Goal: Task Accomplishment & Management: Manage account settings

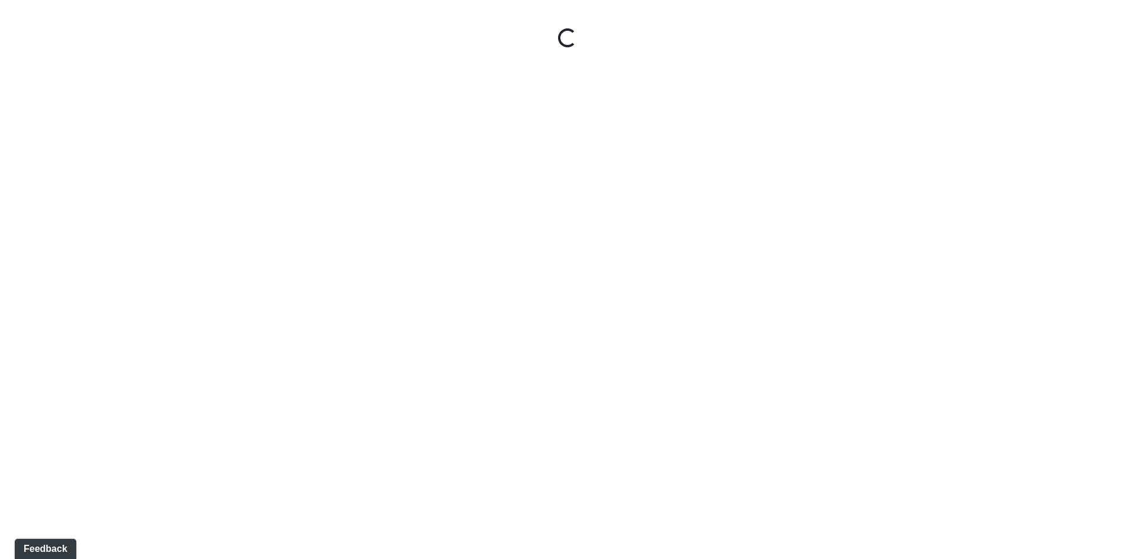
select select "2Ce8R59uZo6oP3SjTUJxLC"
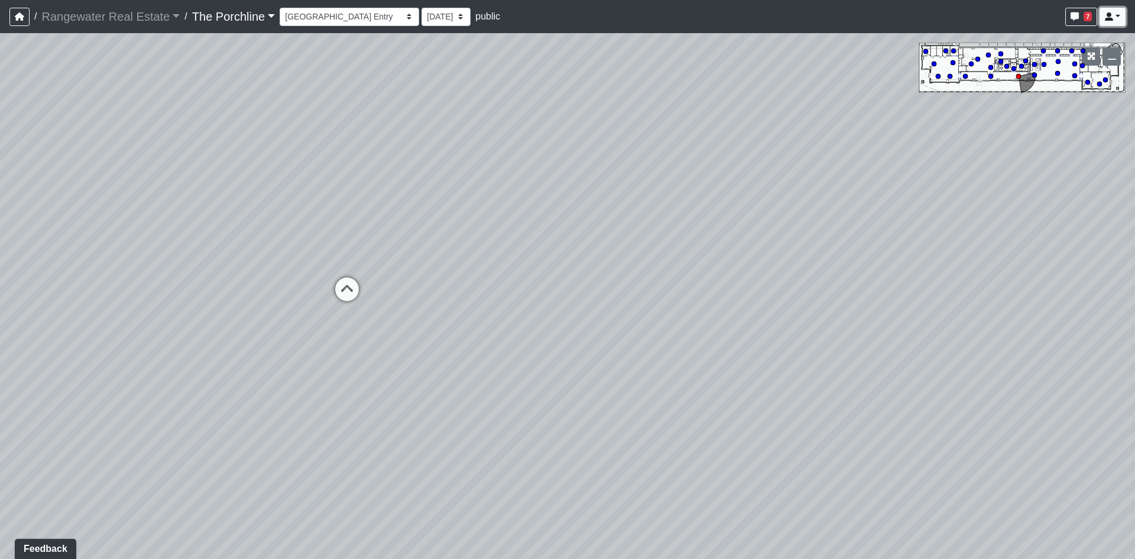
click at [1106, 17] on icon at bounding box center [1109, 16] width 8 height 8
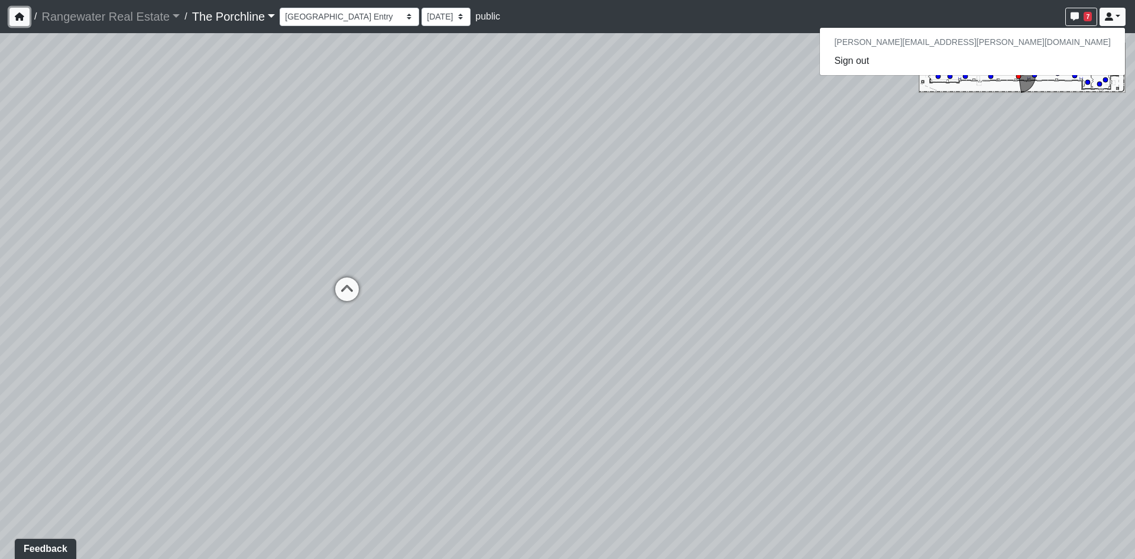
click at [21, 16] on icon "button" at bounding box center [19, 16] width 9 height 8
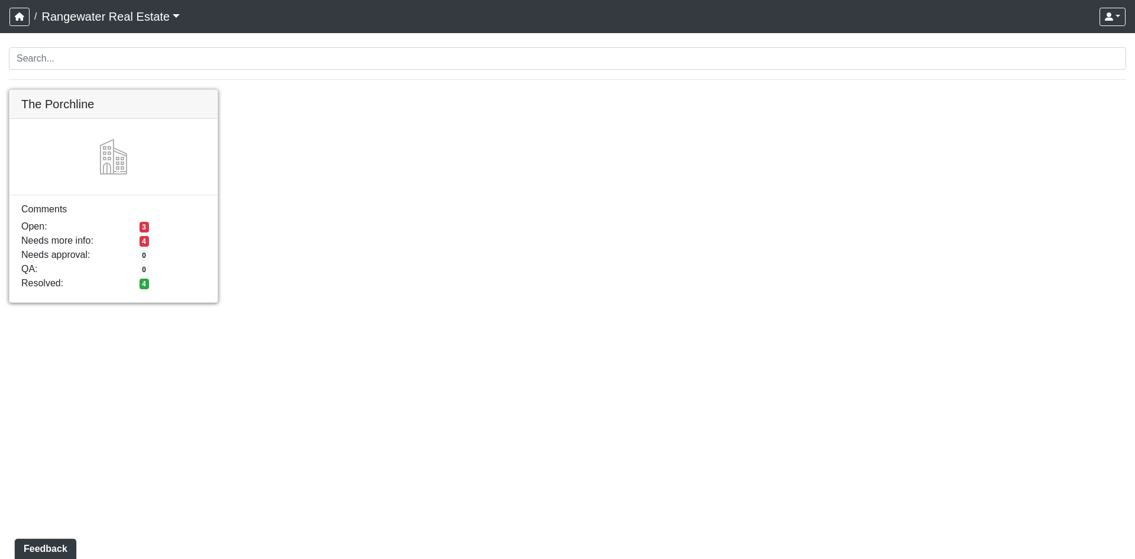
click at [166, 90] on link at bounding box center [113, 90] width 208 height 0
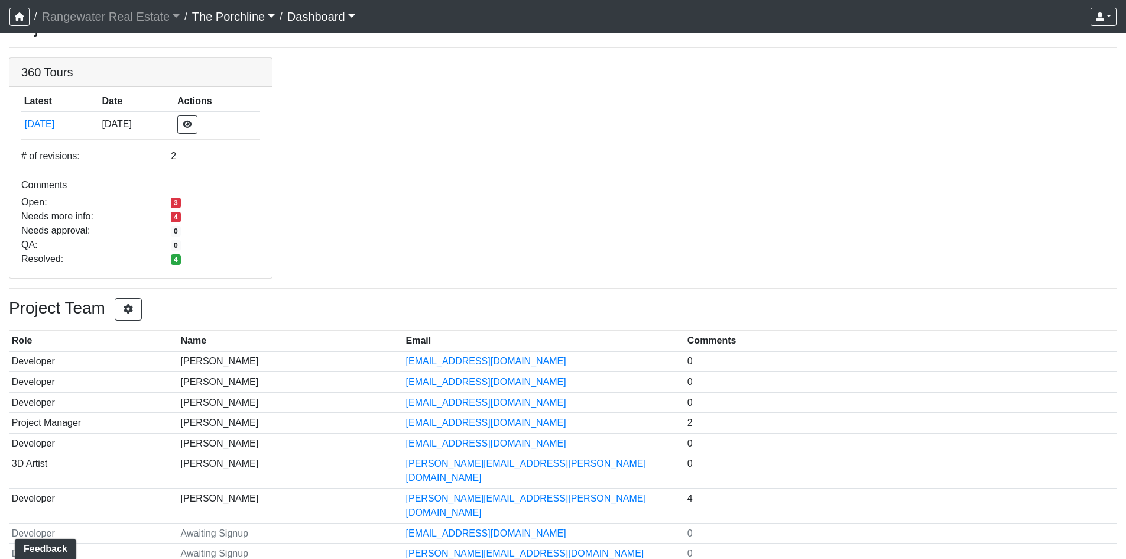
scroll to position [45, 0]
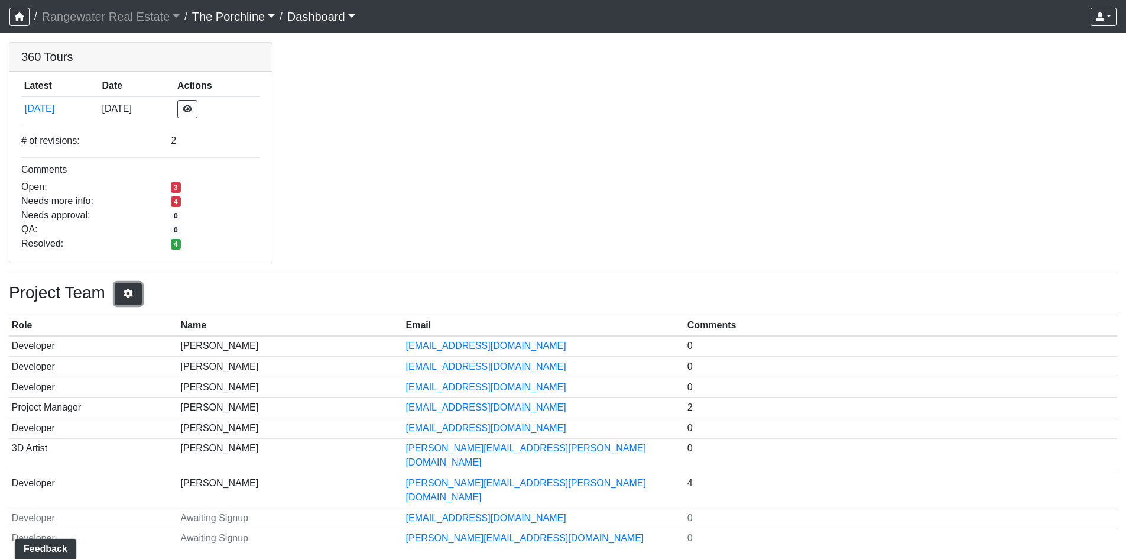
click at [132, 290] on icon "button" at bounding box center [128, 292] width 12 height 9
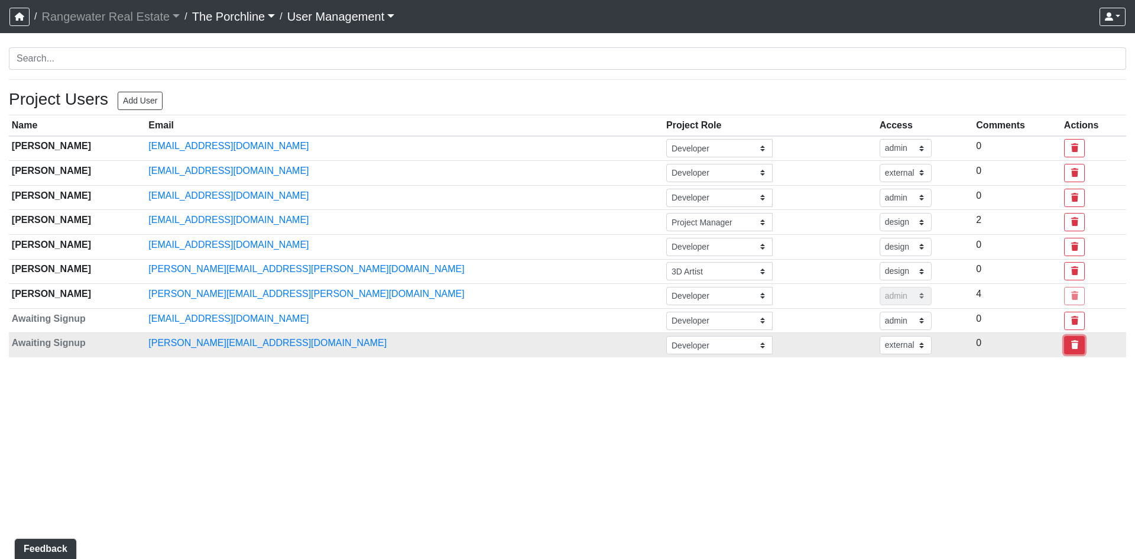
click at [1069, 349] on icon "button" at bounding box center [1074, 344] width 11 height 8
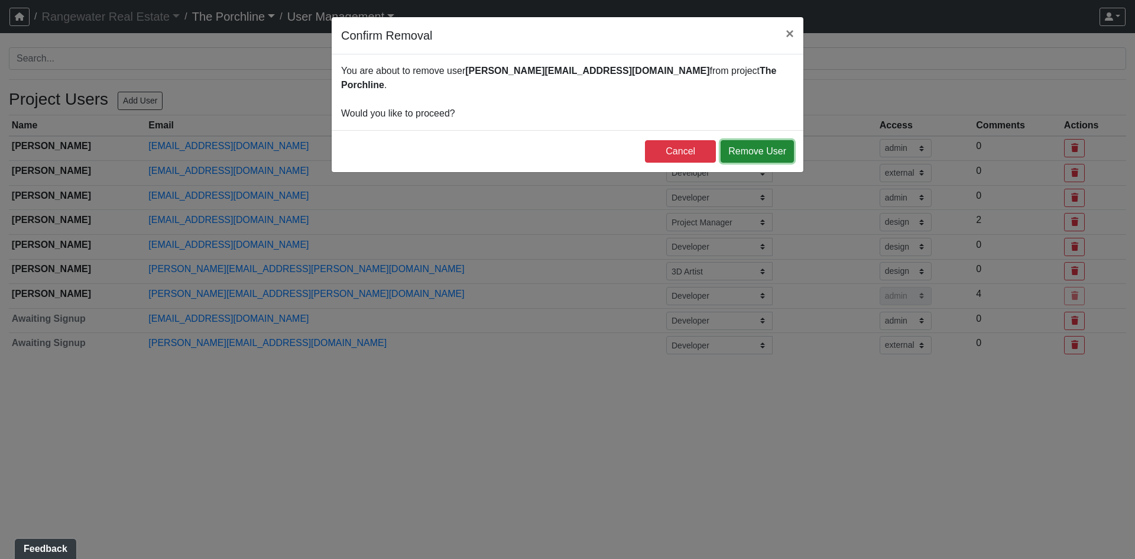
click at [757, 140] on button "Remove User" at bounding box center [756, 151] width 73 height 22
select select "external"
select select "design"
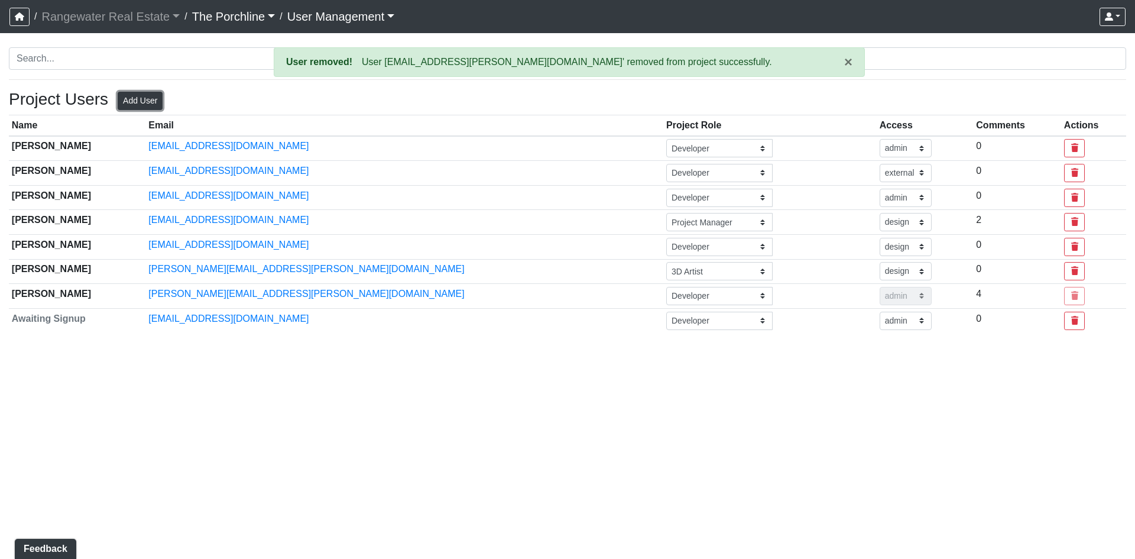
click at [151, 100] on button "Add User" at bounding box center [140, 101] width 45 height 18
select select "basic"
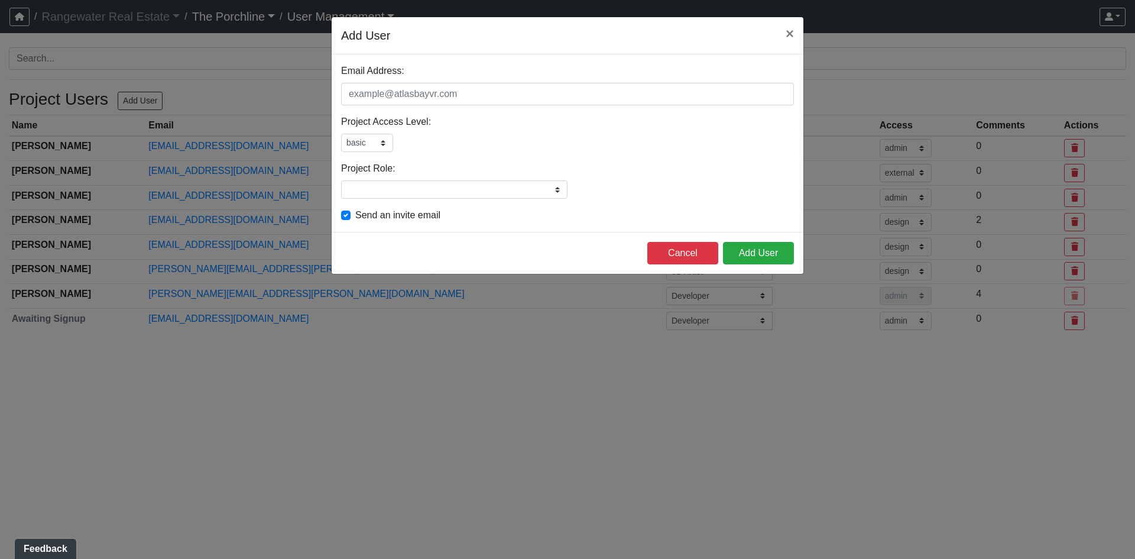
click at [503, 111] on div "Email Address: Please add a user email Project Access Level: admin design basic…" at bounding box center [568, 142] width 472 height 177
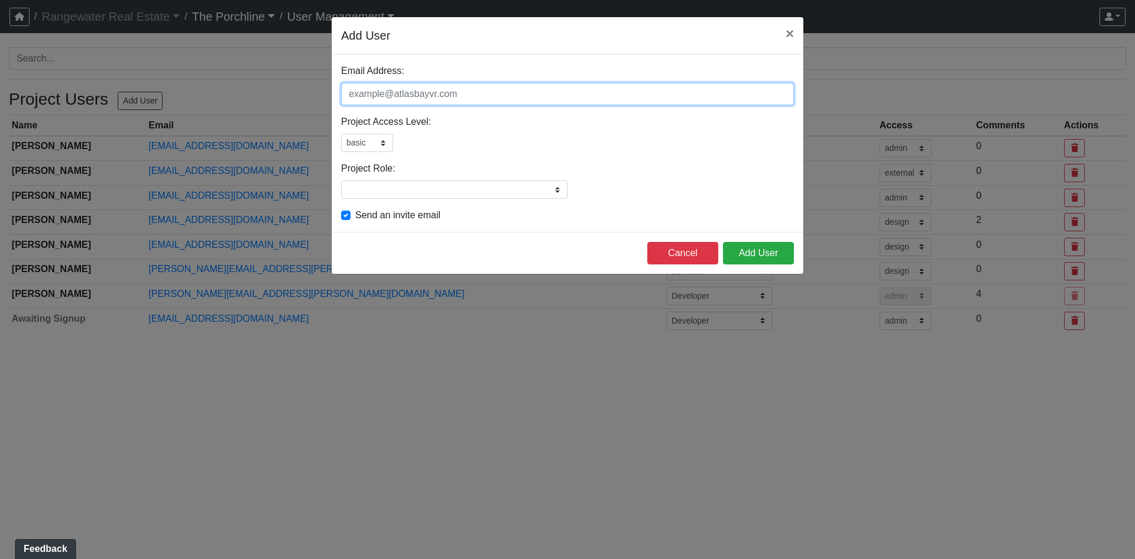
click at [503, 99] on input "Email Address:" at bounding box center [567, 94] width 453 height 22
paste input "[PERSON_NAME] <[PERSON_NAME][EMAIL_ADDRESS][DOMAIN_NAME]>"
drag, startPoint x: 401, startPoint y: 94, endPoint x: 275, endPoint y: 89, distance: 126.0
click at [275, 89] on form "Add User × Email Address: [PERSON_NAME] <[PERSON_NAME][EMAIL_ADDRESS][DOMAIN_NA…" at bounding box center [567, 146] width 1135 height 258
click at [467, 89] on input "[PERSON_NAME][EMAIL_ADDRESS][DOMAIN_NAME]>" at bounding box center [567, 94] width 453 height 22
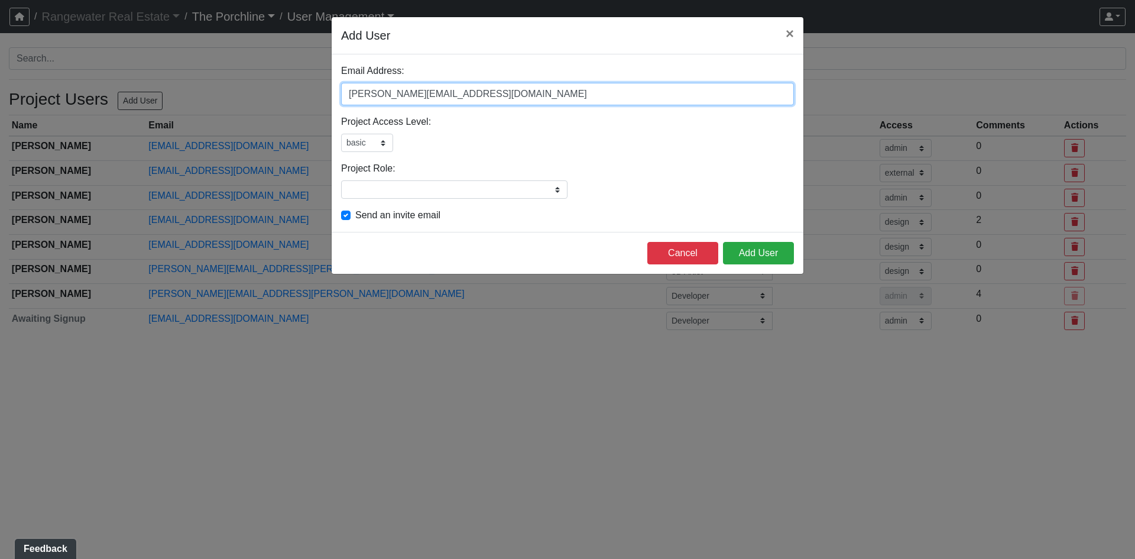
type input "[PERSON_NAME][EMAIL_ADDRESS][DOMAIN_NAME]"
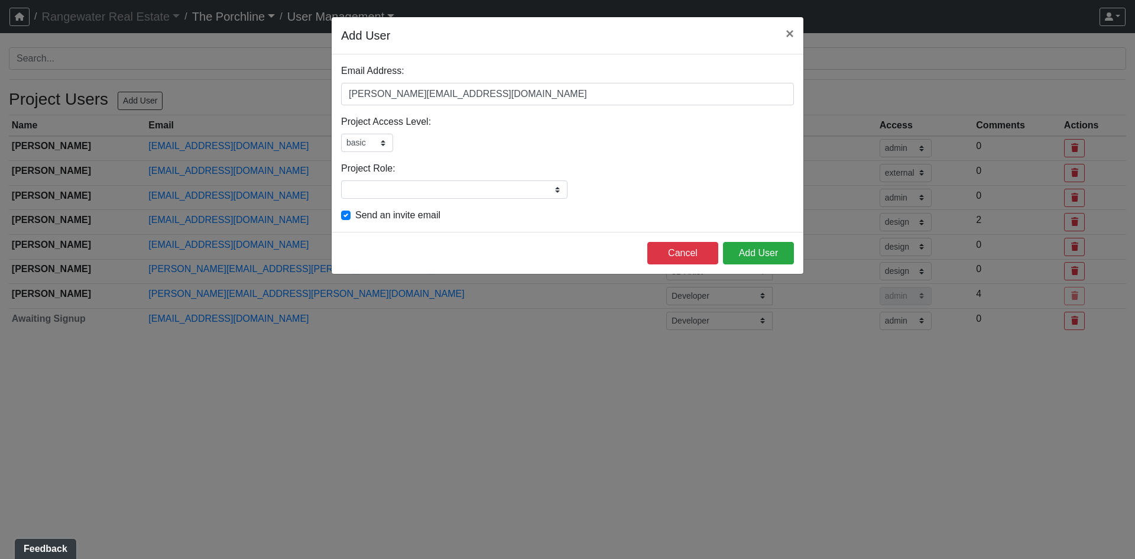
click at [465, 129] on div "Project Access Level: admin design basic external public Please select a user a…" at bounding box center [567, 133] width 453 height 37
click at [378, 133] on div "Project Access Level: admin design basic external public Please select a user a…" at bounding box center [567, 133] width 453 height 37
click at [376, 138] on select "admin design basic external public" at bounding box center [367, 143] width 52 height 18
click at [341, 134] on select "admin design basic external public" at bounding box center [367, 143] width 52 height 18
click at [385, 144] on select "admin design basic external public" at bounding box center [367, 143] width 52 height 18
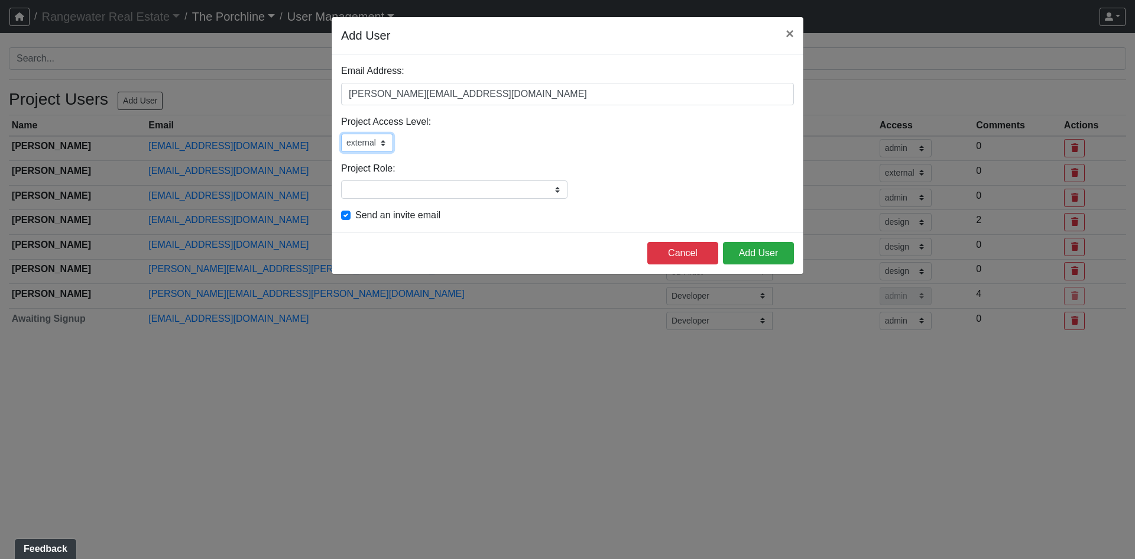
select select "design"
click at [341, 134] on select "admin design basic external public" at bounding box center [367, 143] width 52 height 18
click at [397, 181] on input "Project Role:" at bounding box center [454, 189] width 226 height 18
type input "Developer"
click at [750, 251] on button "Add User" at bounding box center [758, 253] width 71 height 22
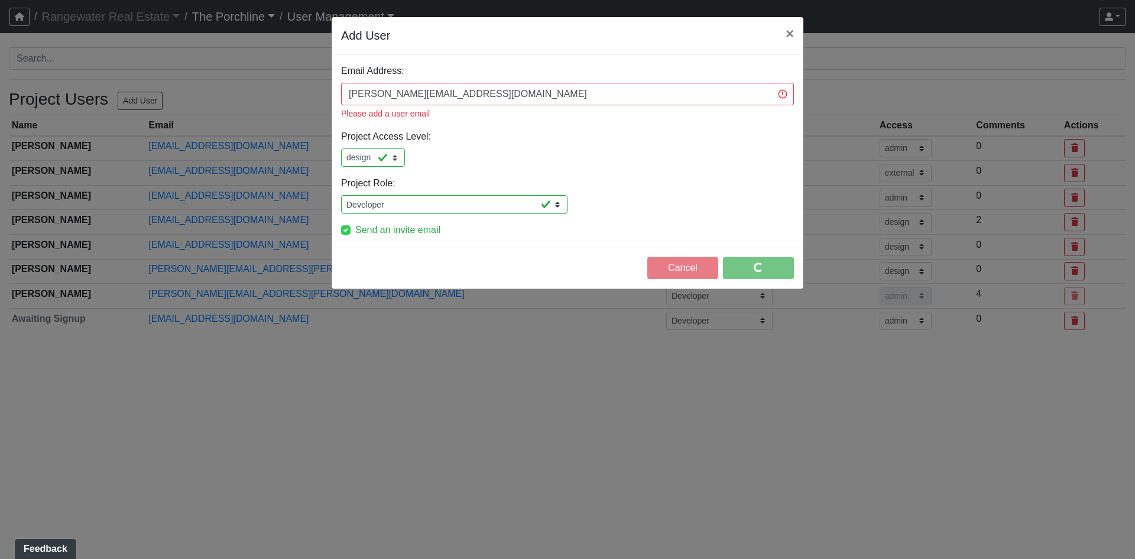
select select "external"
select select "design"
